Goal: Task Accomplishment & Management: Manage account settings

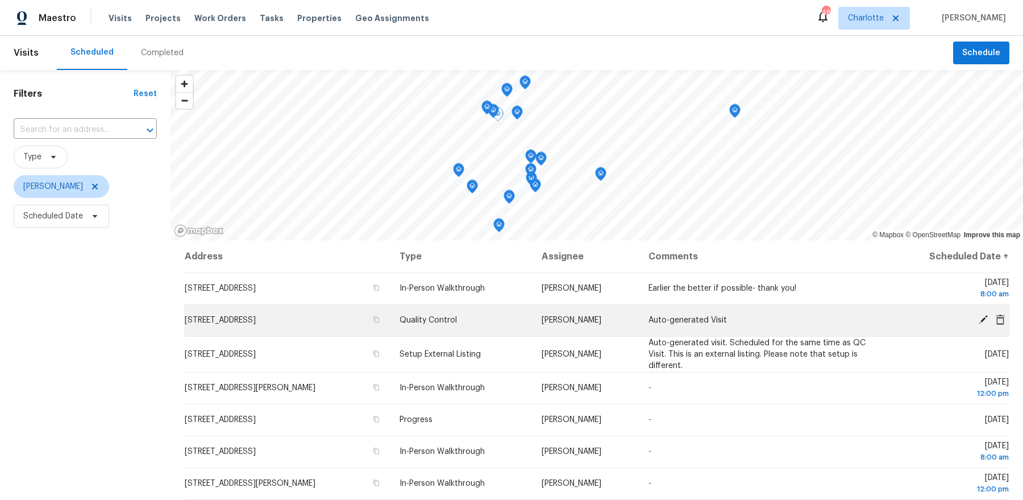
click at [989, 315] on span at bounding box center [983, 319] width 17 height 10
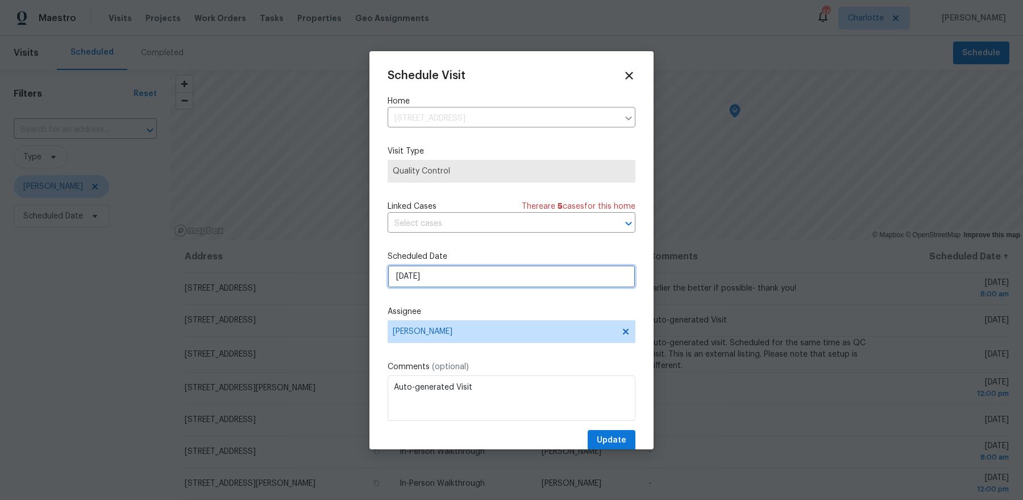
click at [489, 281] on input "10/7/2025" at bounding box center [512, 276] width 248 height 23
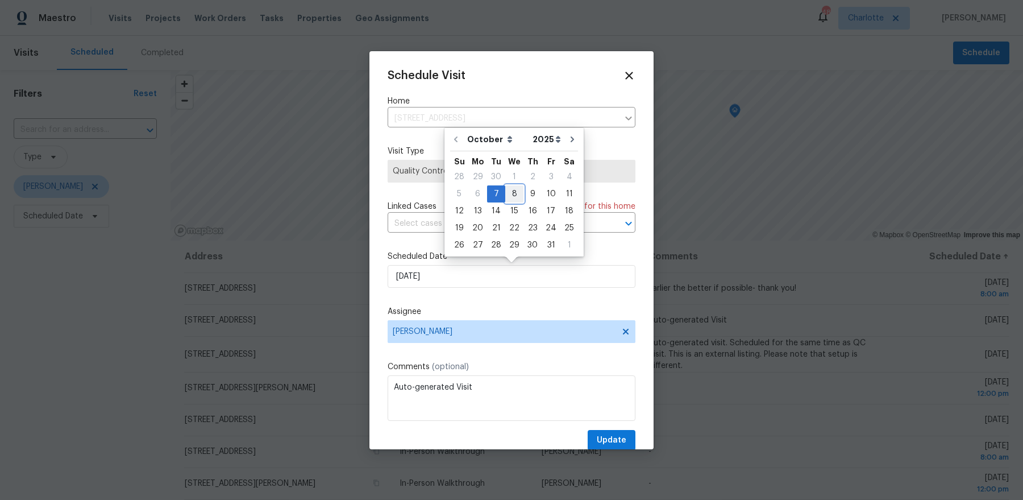
click at [510, 200] on div "8" at bounding box center [514, 194] width 18 height 16
type input "10/8/2025"
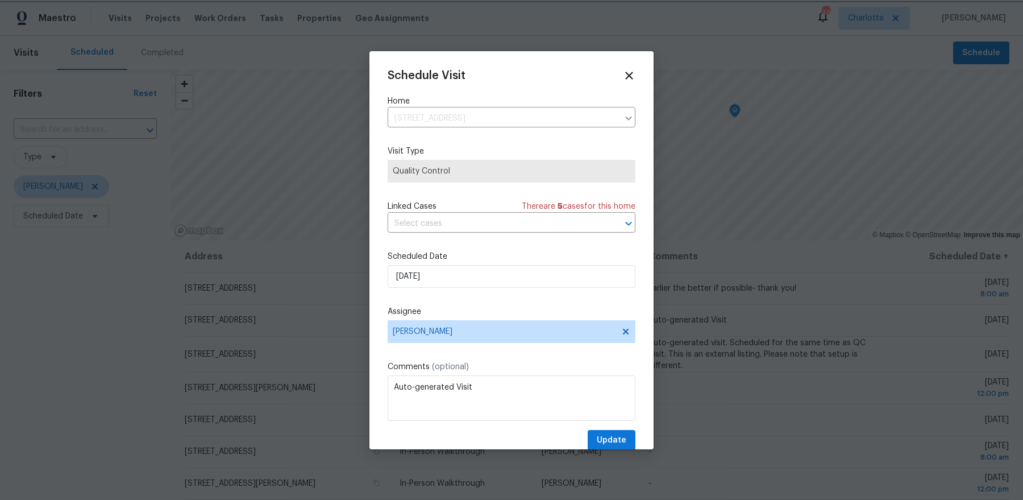
click at [610, 449] on div at bounding box center [511, 250] width 1023 height 500
click at [610, 441] on span "Update" at bounding box center [612, 440] width 30 height 14
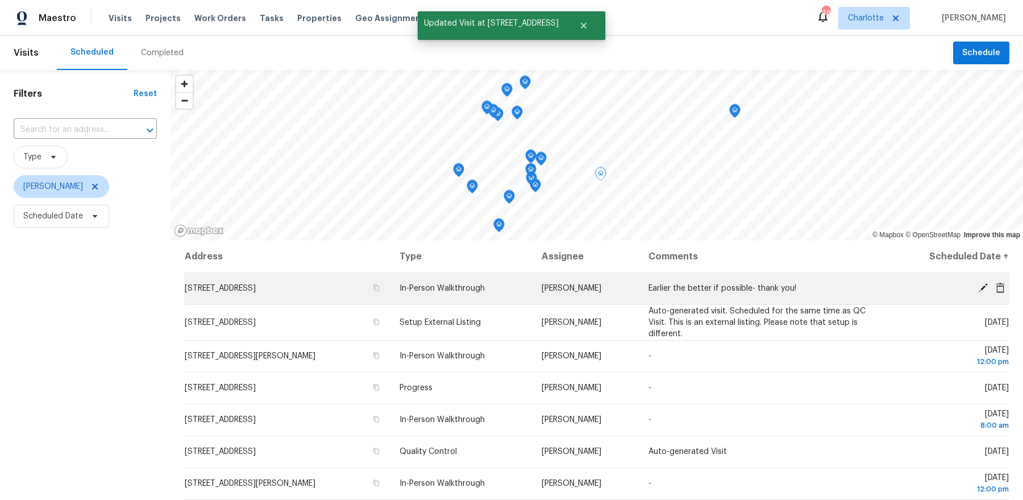
click at [256, 287] on span "6095 Coral View Dr, Harrisburg, NC 28075" at bounding box center [220, 288] width 71 height 8
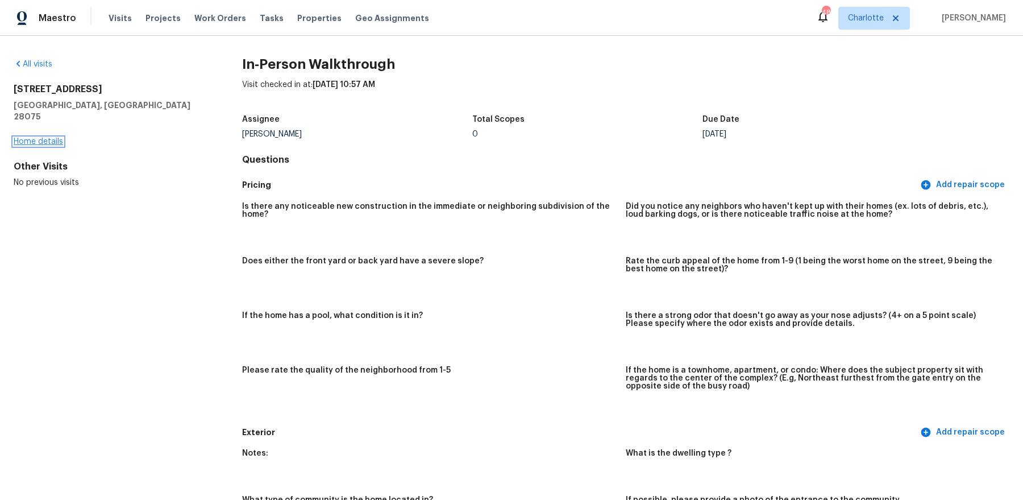
click at [43, 138] on link "Home details" at bounding box center [38, 142] width 49 height 8
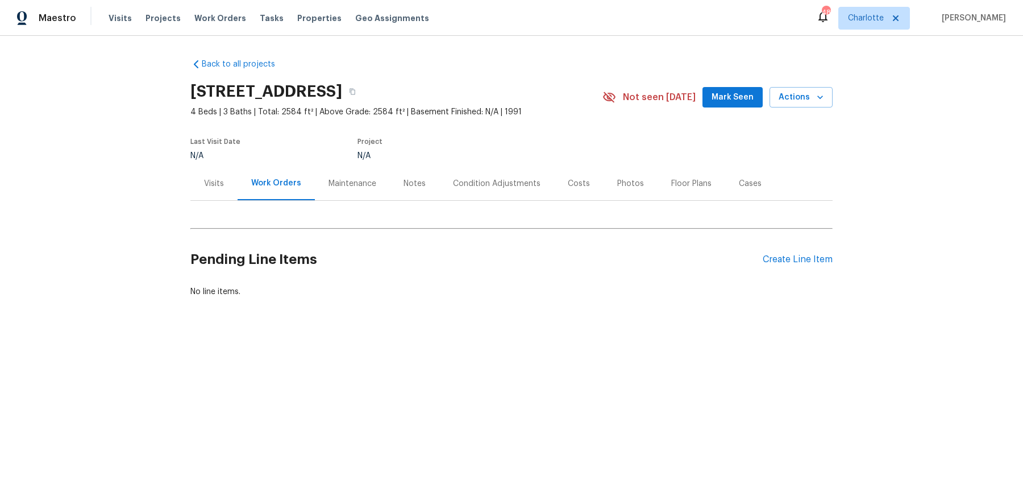
click at [576, 192] on div "Costs" at bounding box center [578, 184] width 49 height 34
